Goal: Find specific page/section: Find specific page/section

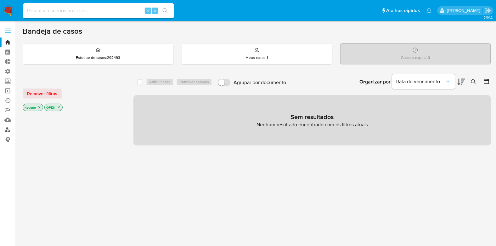
click at [8, 128] on link "Localizador de pessoas" at bounding box center [37, 130] width 75 height 10
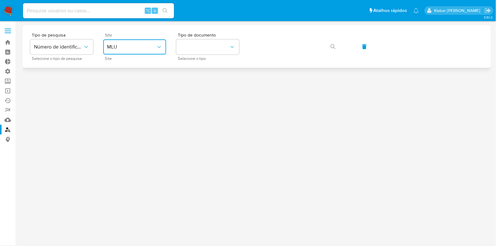
click at [143, 48] on span "MLU" at bounding box center [131, 47] width 49 height 6
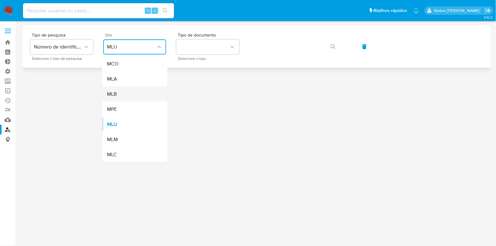
click at [130, 95] on div "MLB" at bounding box center [133, 94] width 52 height 15
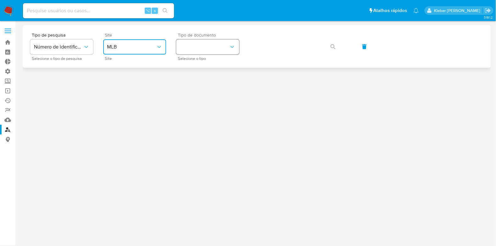
click at [200, 45] on button "identificationType" at bounding box center [207, 46] width 63 height 15
click at [199, 88] on div "CPF CPF" at bounding box center [206, 88] width 52 height 21
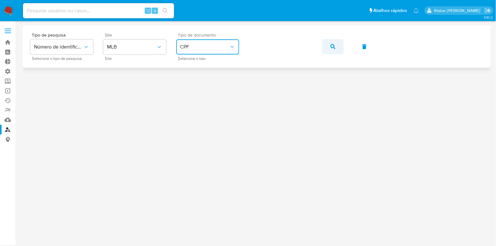
click at [338, 46] on button "button" at bounding box center [332, 46] width 21 height 15
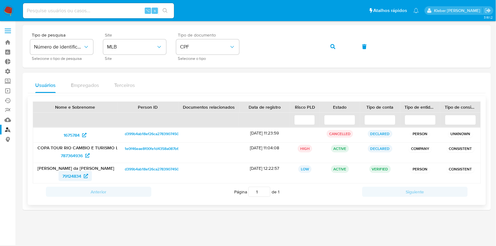
click at [78, 176] on span "79124834" at bounding box center [71, 176] width 19 height 10
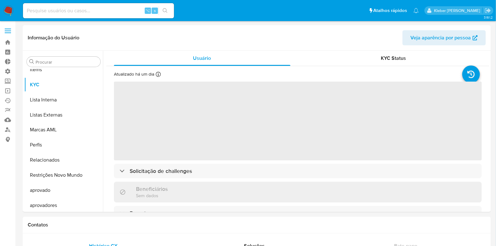
scroll to position [326, 0]
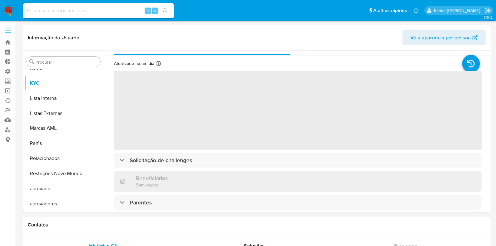
select select "10"
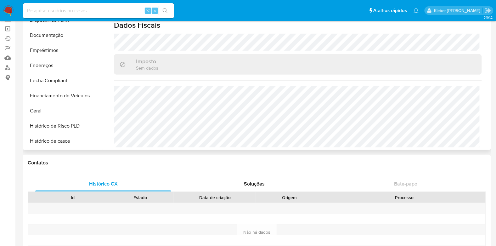
scroll to position [116, 0]
click at [47, 108] on button "Geral" at bounding box center [61, 110] width 74 height 15
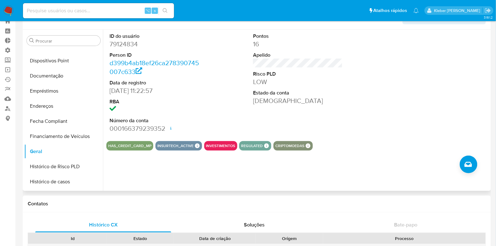
scroll to position [0, 0]
